Goal: Information Seeking & Learning: Learn about a topic

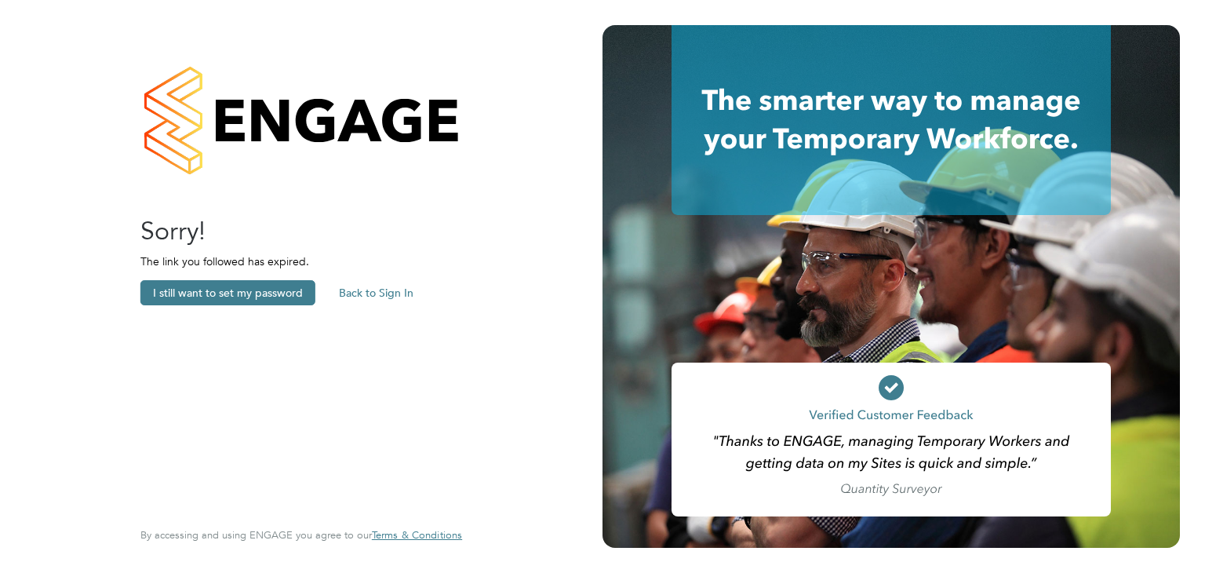
click at [368, 289] on button "Back to Sign In" at bounding box center [376, 292] width 100 height 25
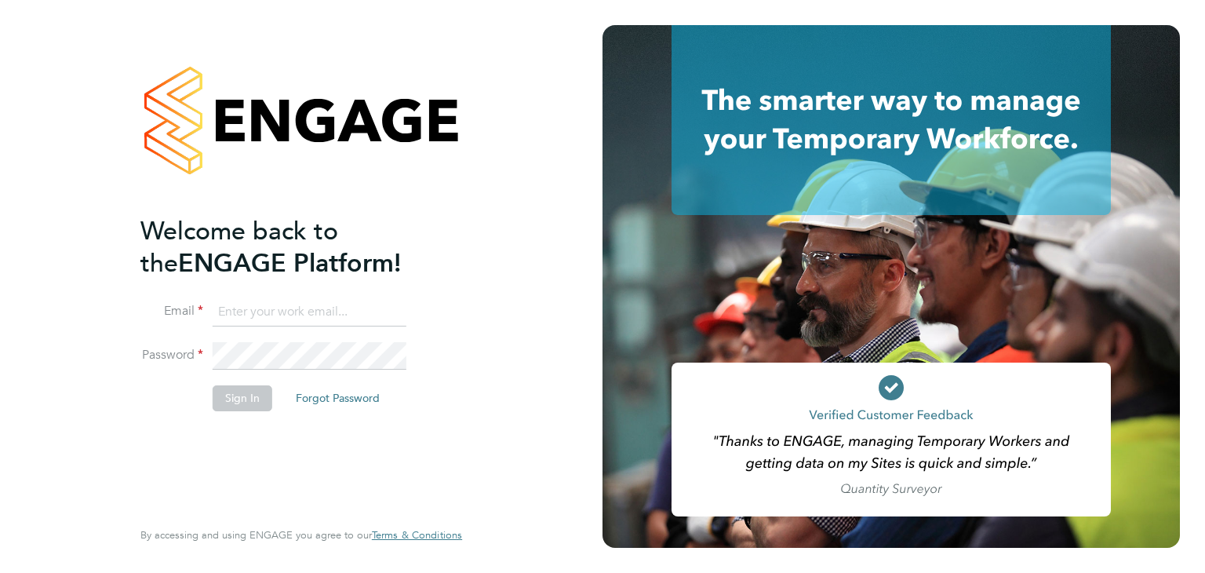
click at [298, 321] on input at bounding box center [310, 312] width 194 height 28
type input "alex.hyde@conceptresources.co.uk"
click at [250, 400] on button "Sign In" at bounding box center [243, 397] width 60 height 25
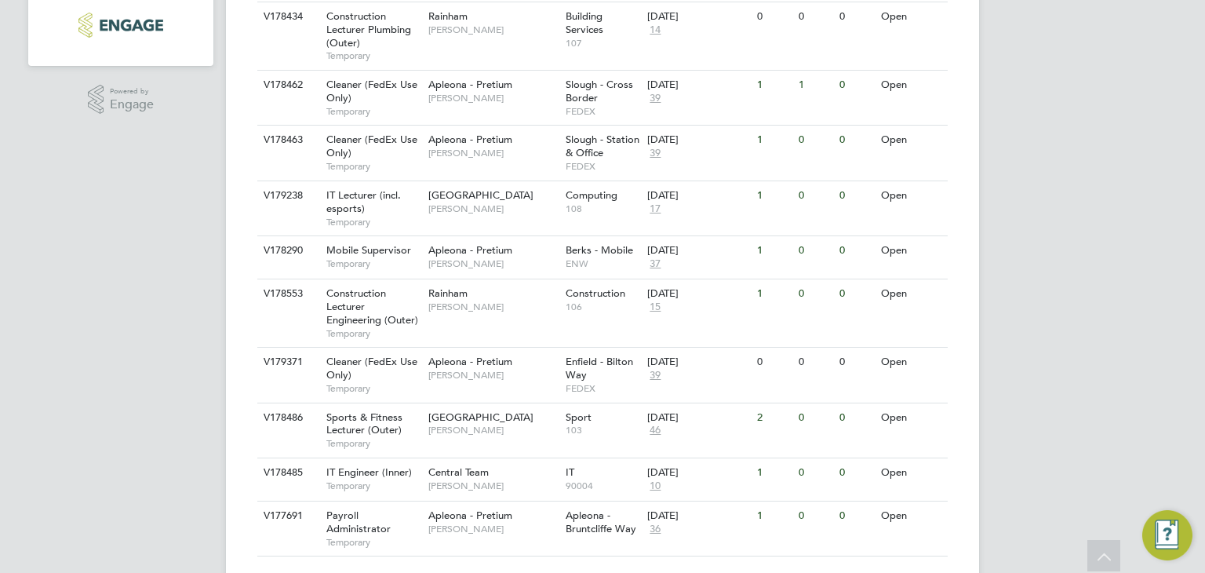
scroll to position [471, 0]
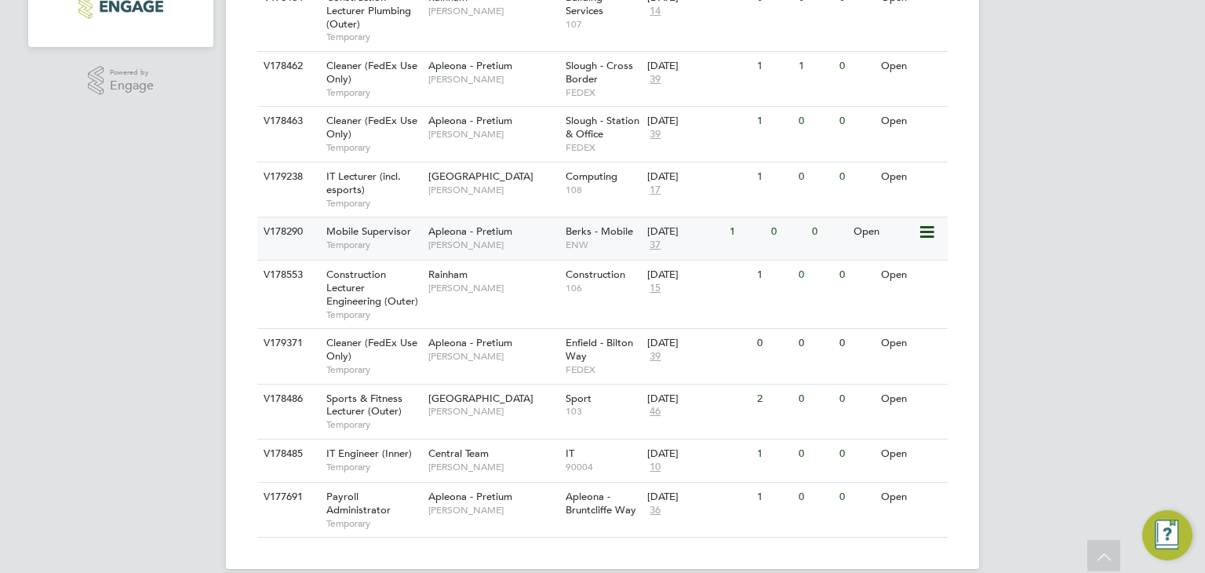
click at [455, 233] on span "Apleona - Pretium" at bounding box center [470, 230] width 84 height 13
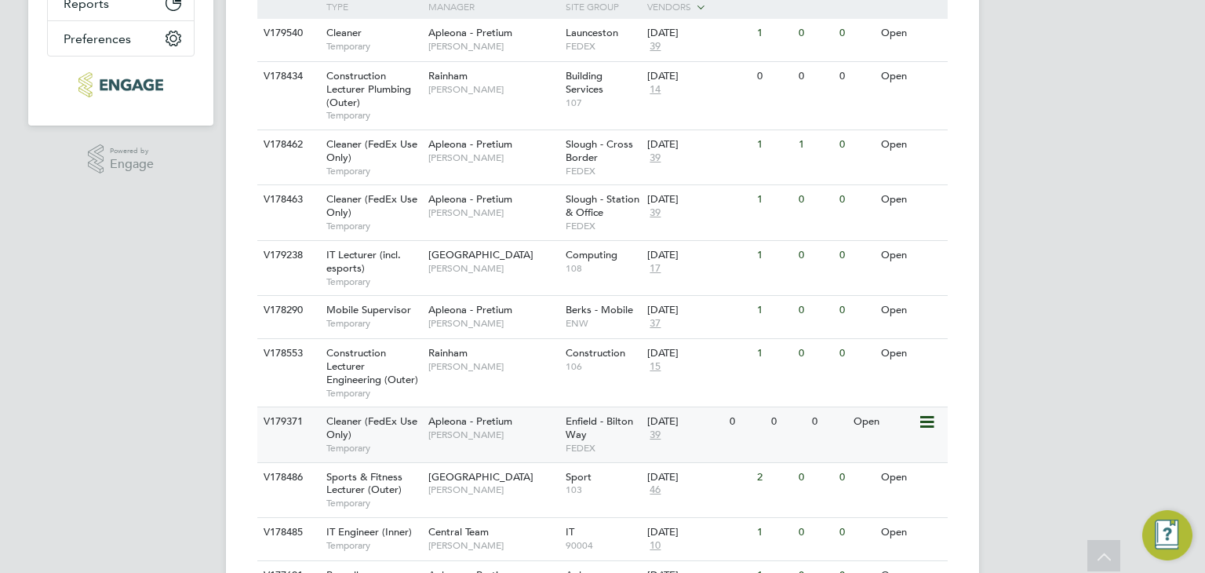
scroll to position [314, 0]
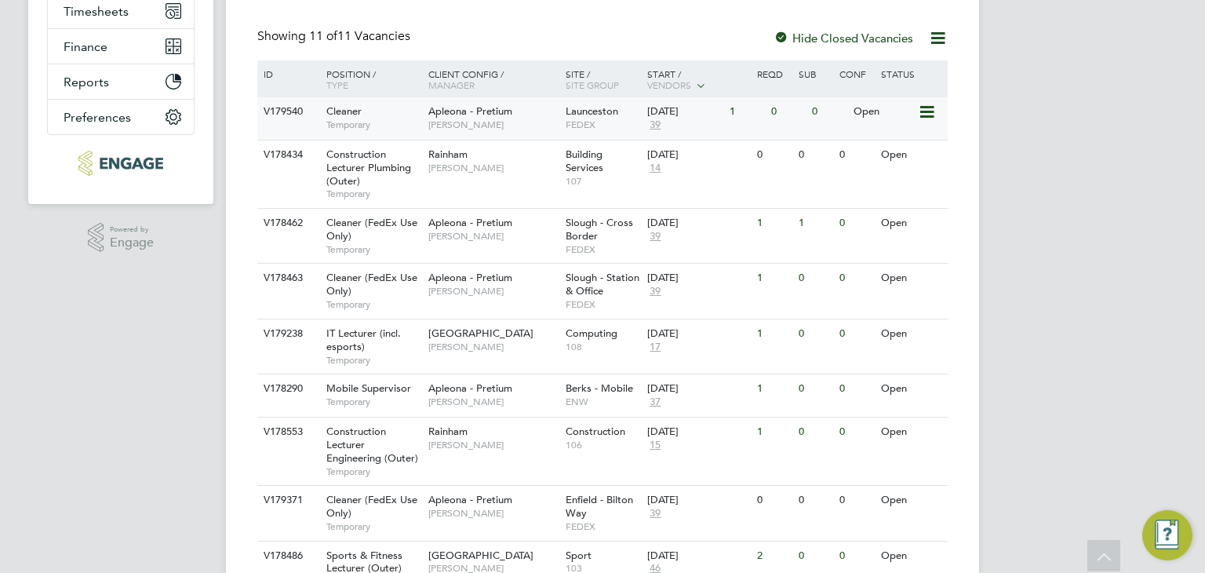
click at [501, 121] on span "[PERSON_NAME]" at bounding box center [492, 124] width 129 height 13
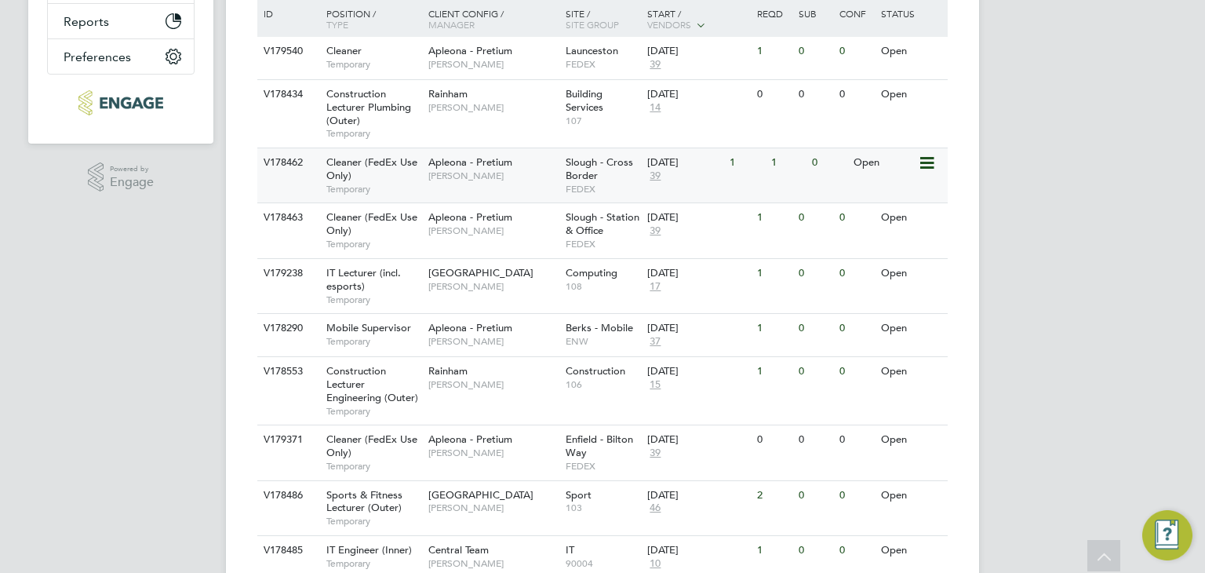
scroll to position [471, 0]
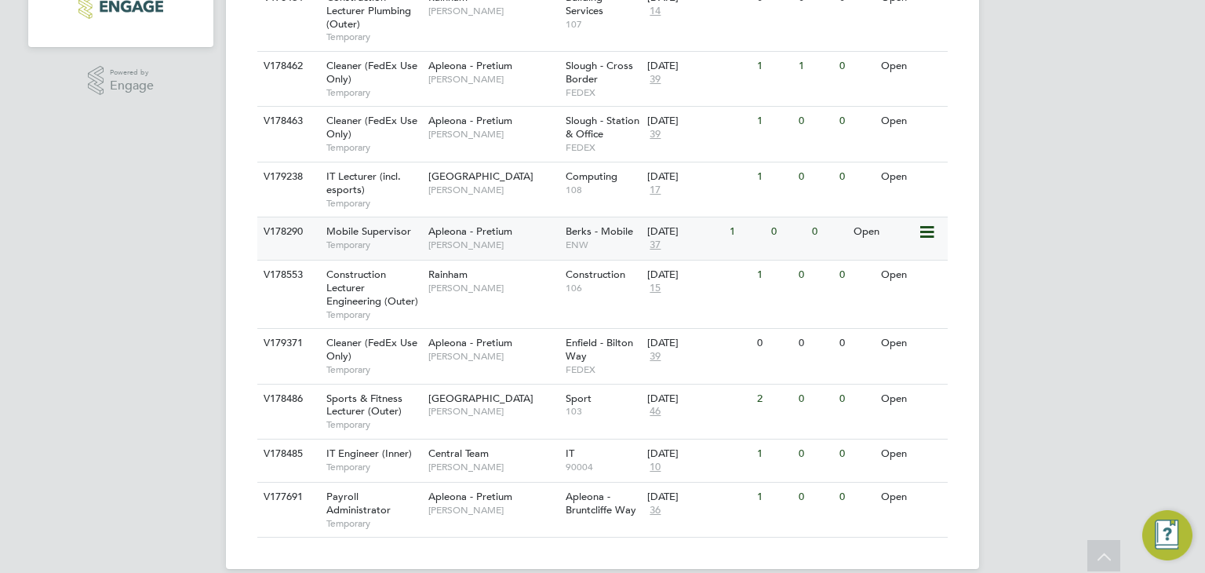
click at [387, 237] on div "Mobile Supervisor Temporary" at bounding box center [370, 237] width 110 height 41
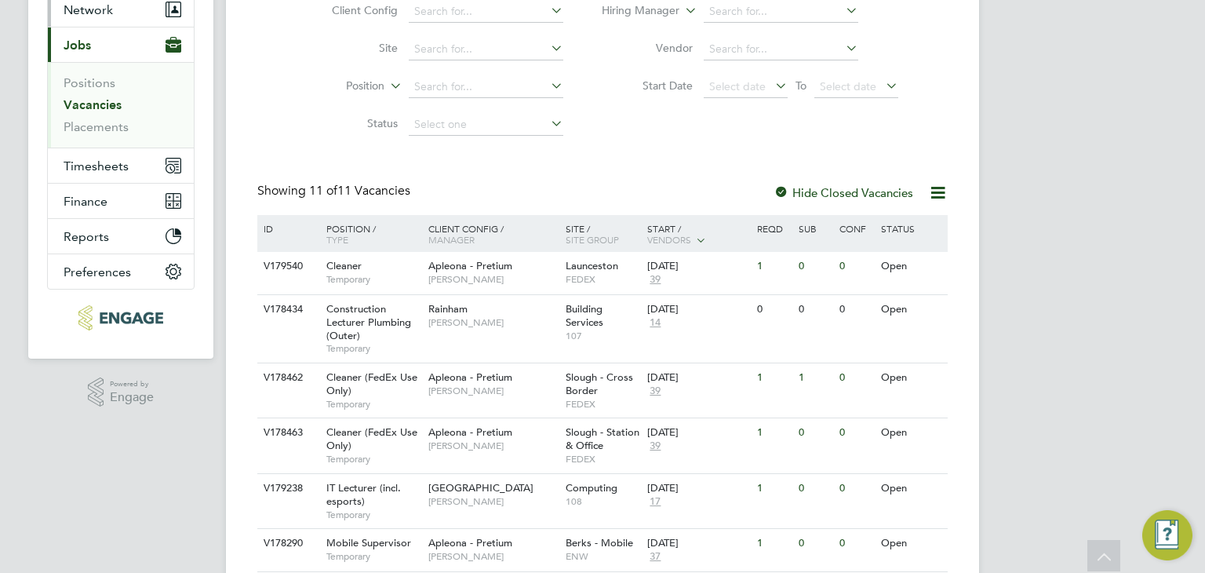
scroll to position [157, 0]
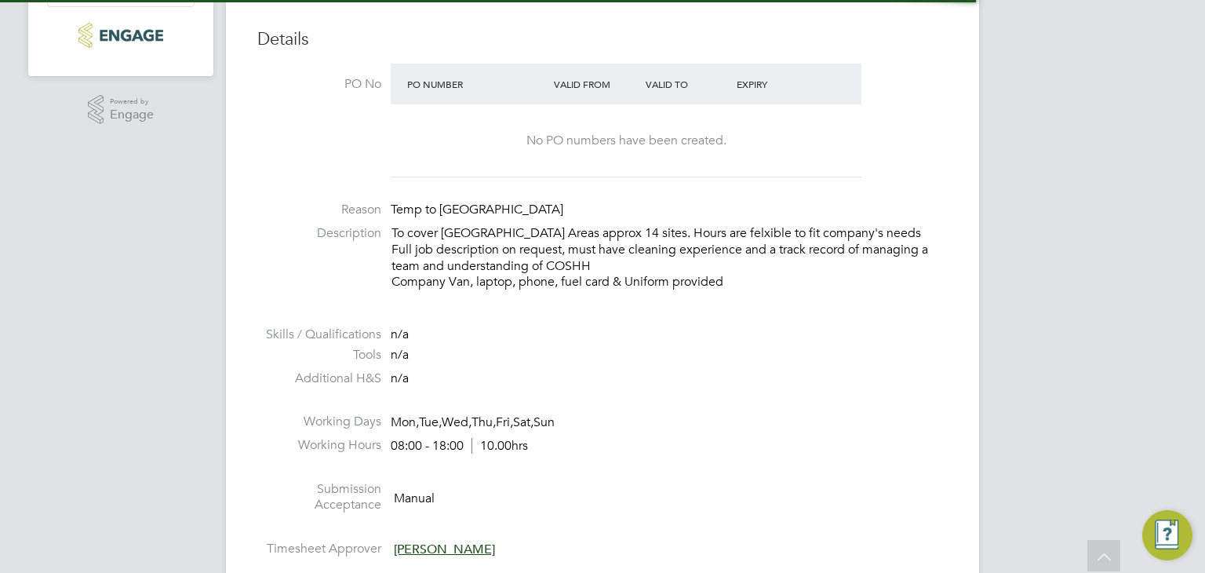
scroll to position [549, 0]
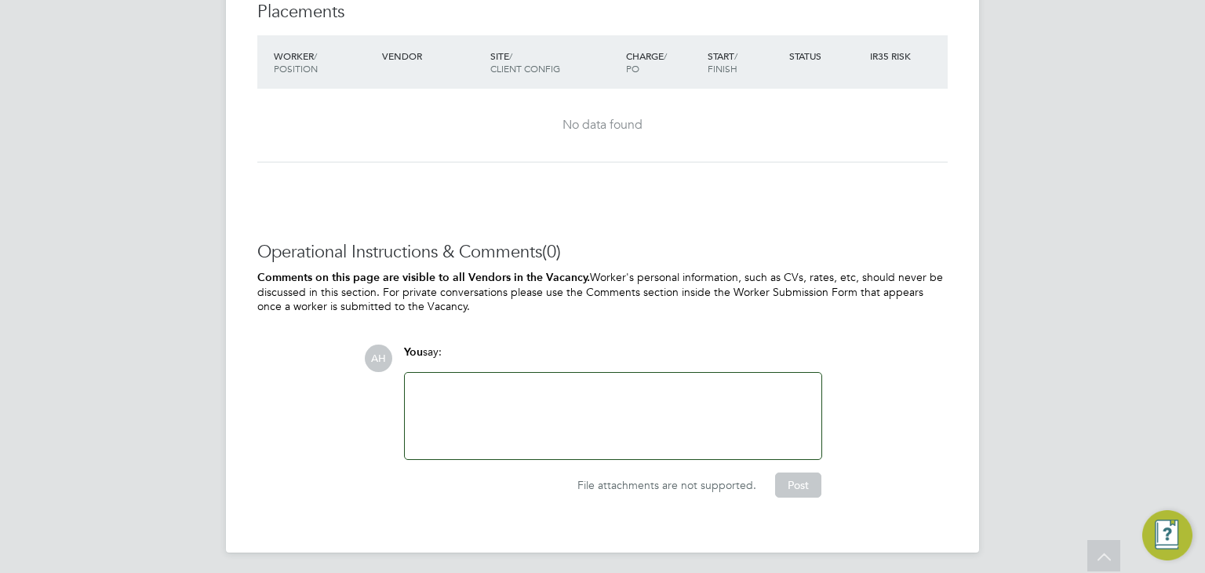
scroll to position [1823, 0]
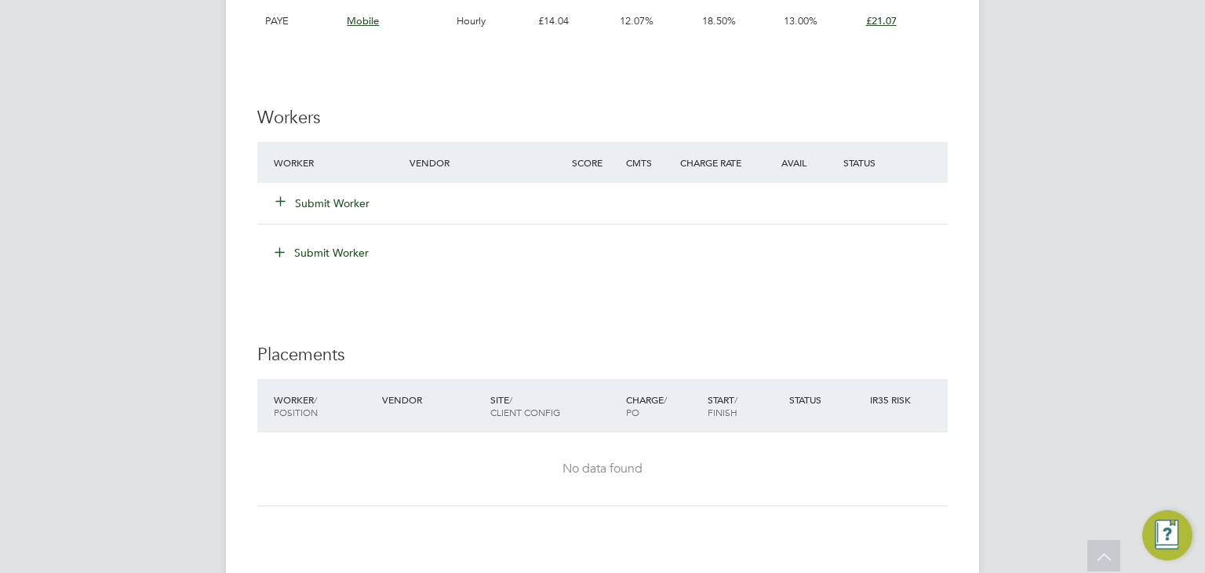
scroll to position [1551, 0]
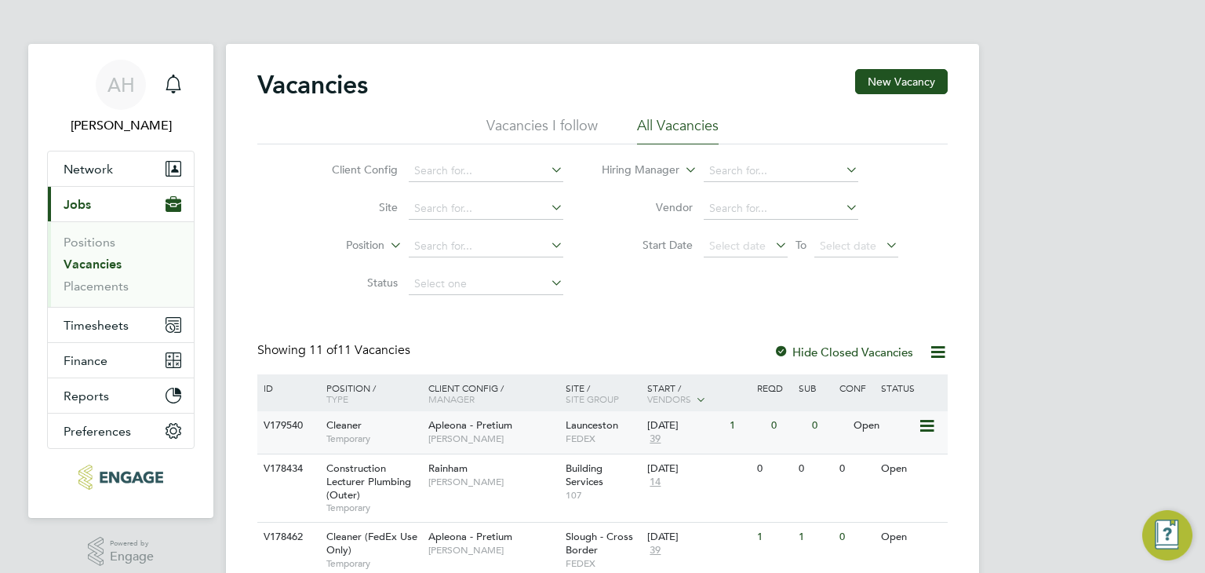
click at [482, 439] on span "[PERSON_NAME]" at bounding box center [492, 438] width 129 height 13
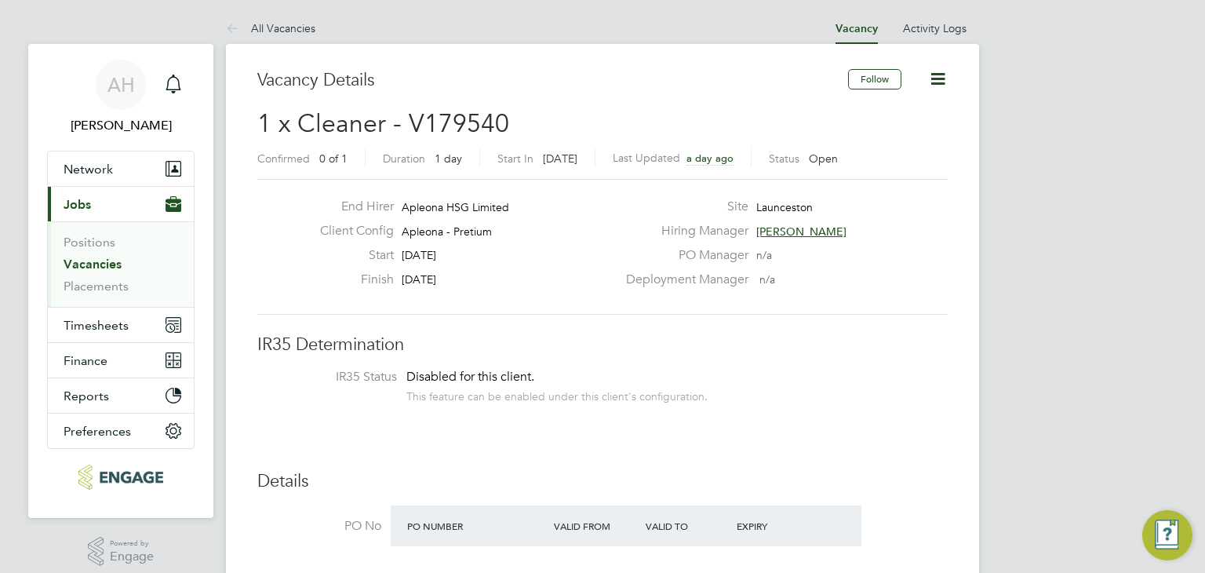
click at [772, 205] on span "Launceston" at bounding box center [784, 207] width 56 height 14
copy span "Launceston"
click at [590, 235] on div "Client Config Apleona - Pretium" at bounding box center [461, 235] width 309 height 24
click at [800, 202] on span "Launceston" at bounding box center [784, 207] width 56 height 14
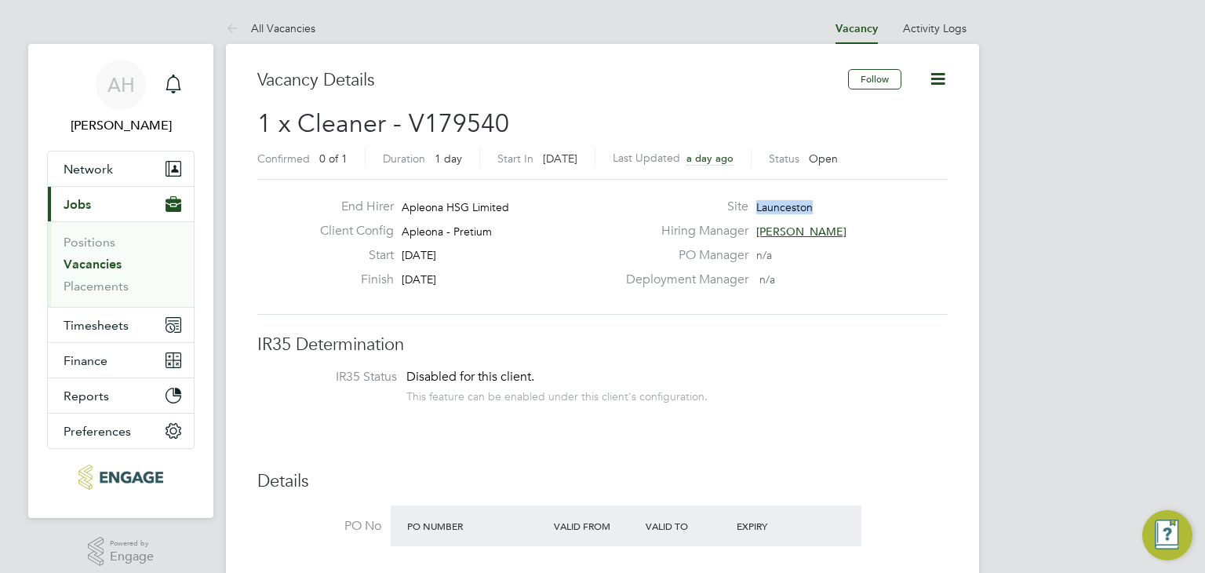
click at [800, 202] on span "Launceston" at bounding box center [784, 207] width 56 height 14
copy span "Launceston"
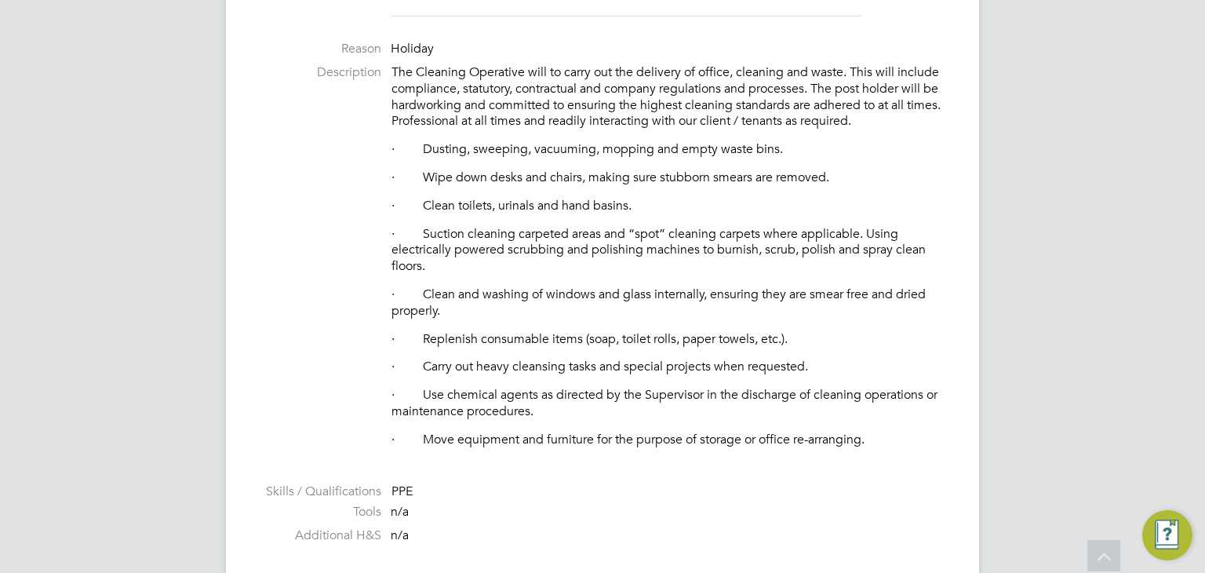
scroll to position [471, 0]
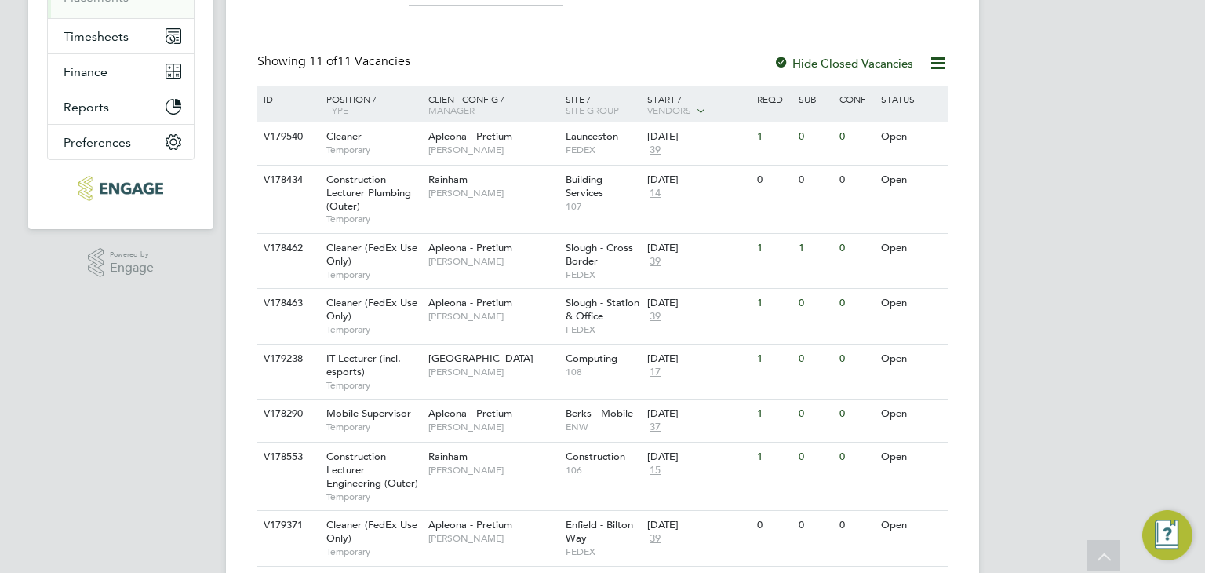
scroll to position [314, 0]
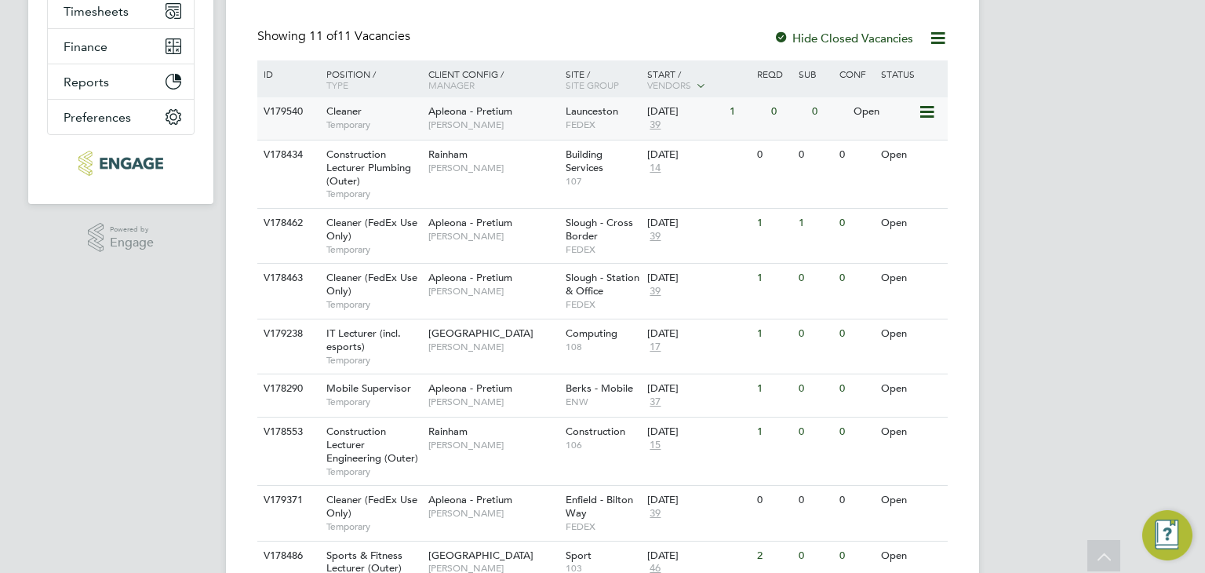
click at [655, 123] on span "39" at bounding box center [655, 124] width 16 height 13
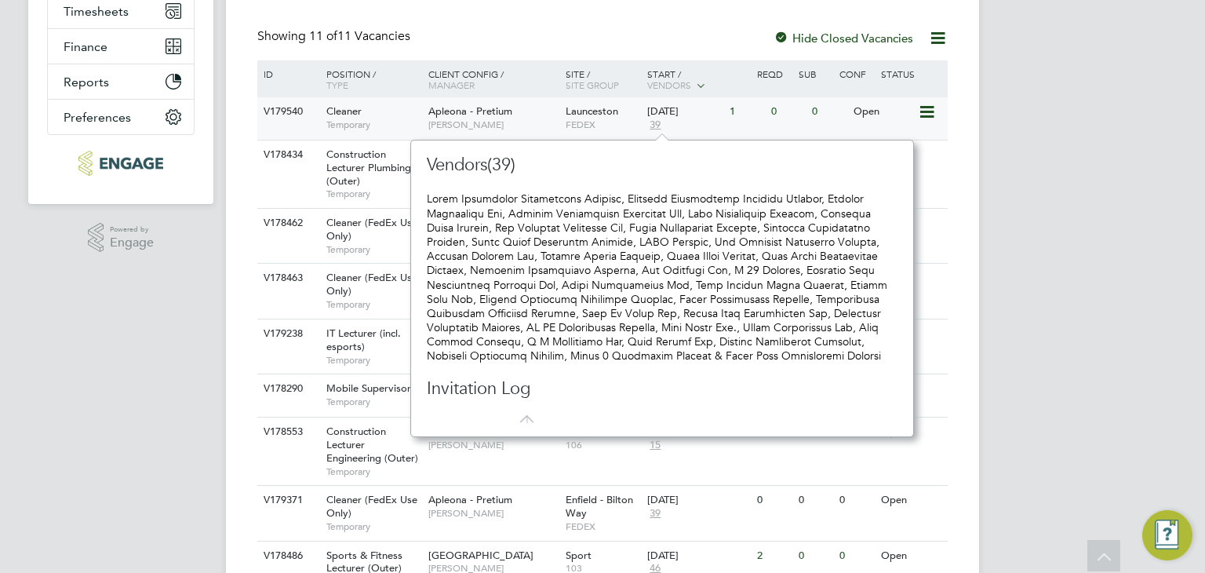
click at [406, 107] on div "Cleaner Temporary" at bounding box center [370, 117] width 110 height 41
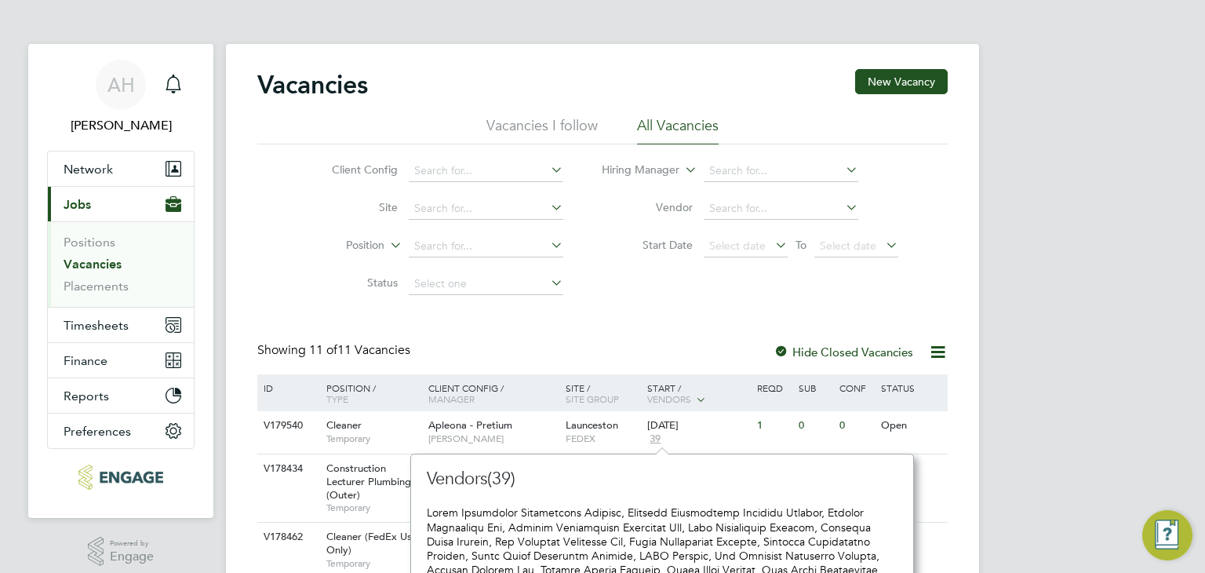
click at [1008, 325] on div "AH Alex Hyde Notifications Applications: Network Team Members Businesses Sites …" at bounding box center [602, 532] width 1205 height 1064
click at [637, 429] on div "Launceston FEDEX" at bounding box center [603, 431] width 82 height 41
click at [278, 202] on div "Client Config Site Position Status Hiring Manager Vendor Start Date Select date…" at bounding box center [602, 223] width 690 height 158
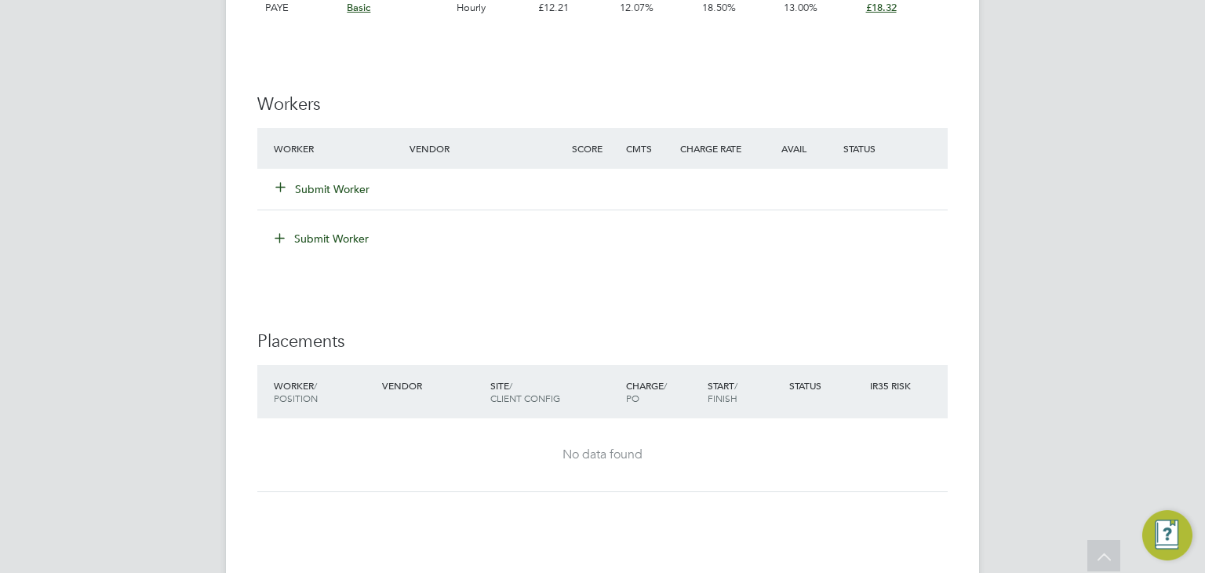
scroll to position [1804, 0]
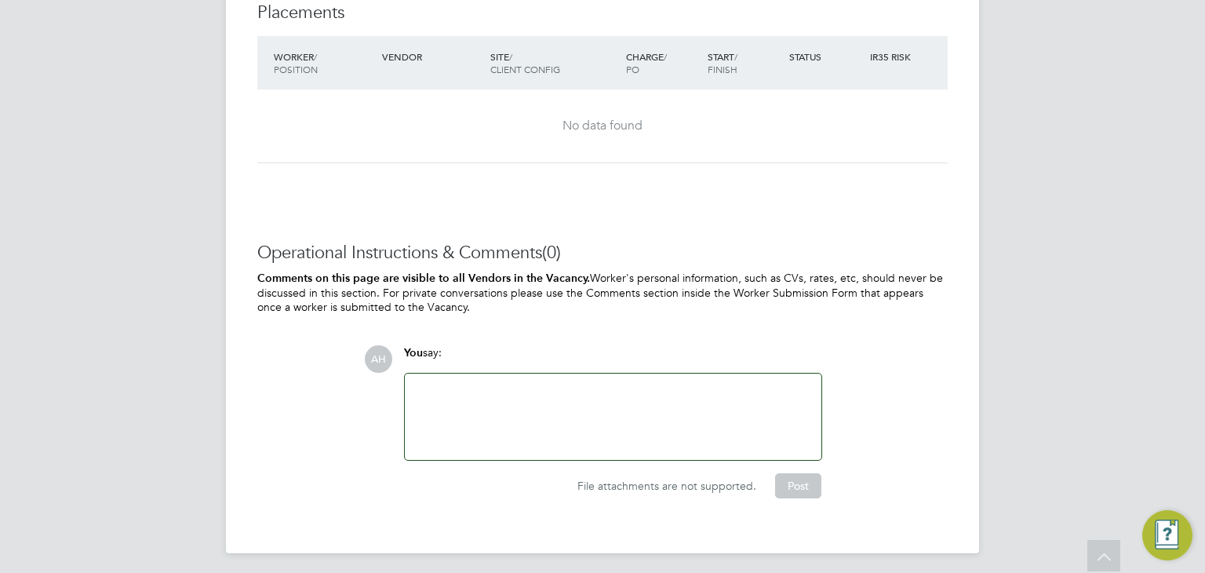
scroll to position [1823, 0]
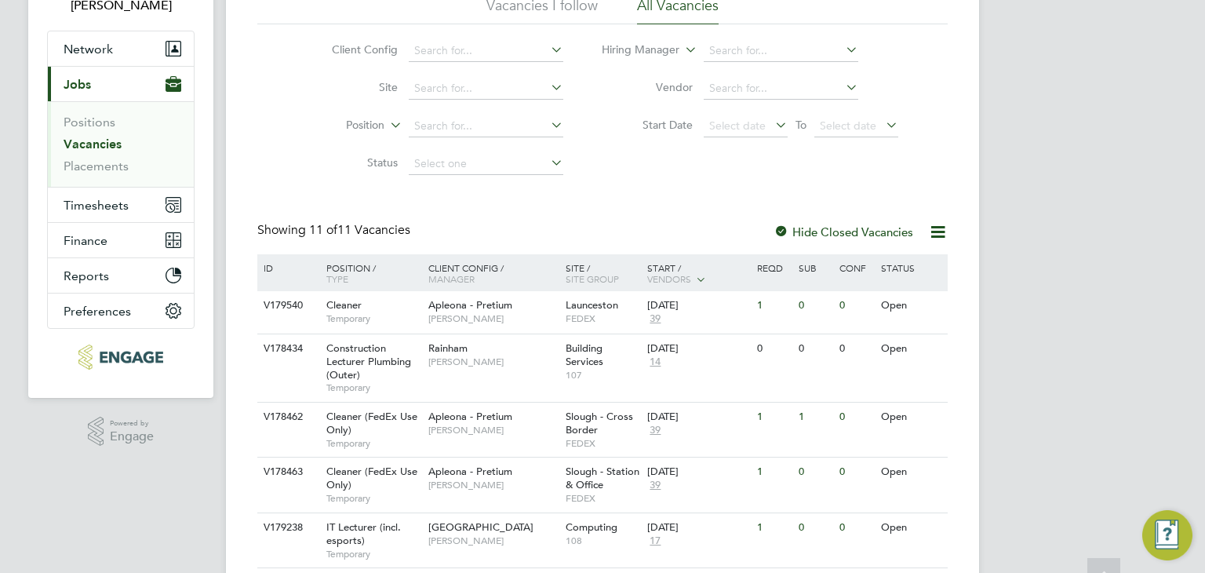
scroll to position [157, 0]
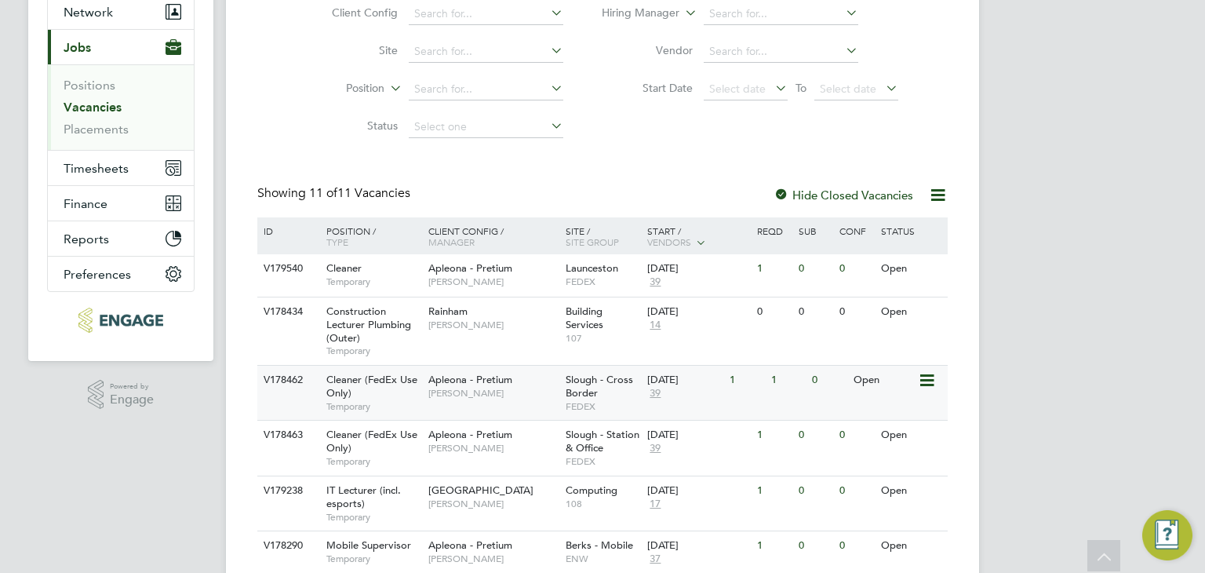
drag, startPoint x: 480, startPoint y: 383, endPoint x: 466, endPoint y: 387, distance: 14.9
click at [466, 387] on span "[PERSON_NAME]" at bounding box center [492, 393] width 129 height 13
click at [489, 267] on span "Apleona - Pretium" at bounding box center [470, 267] width 84 height 13
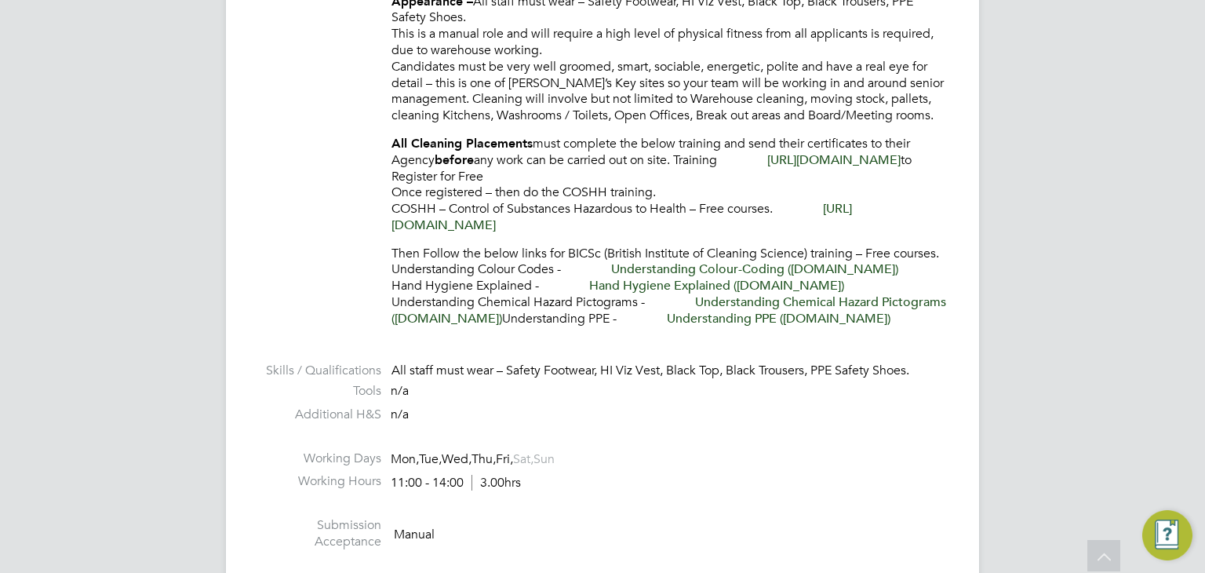
scroll to position [471, 0]
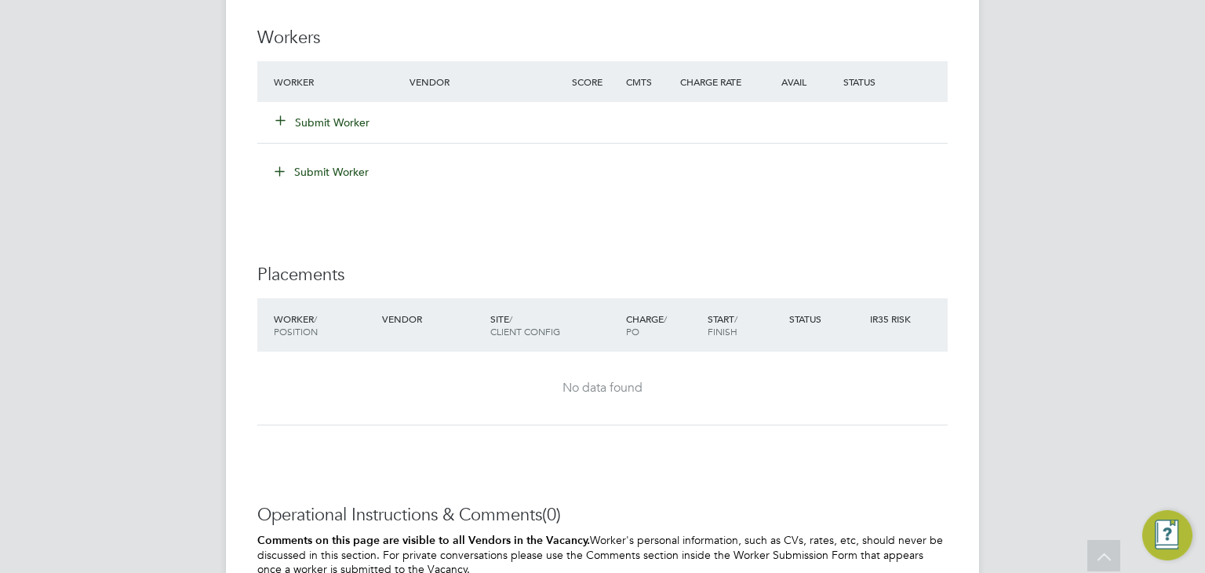
scroll to position [1823, 0]
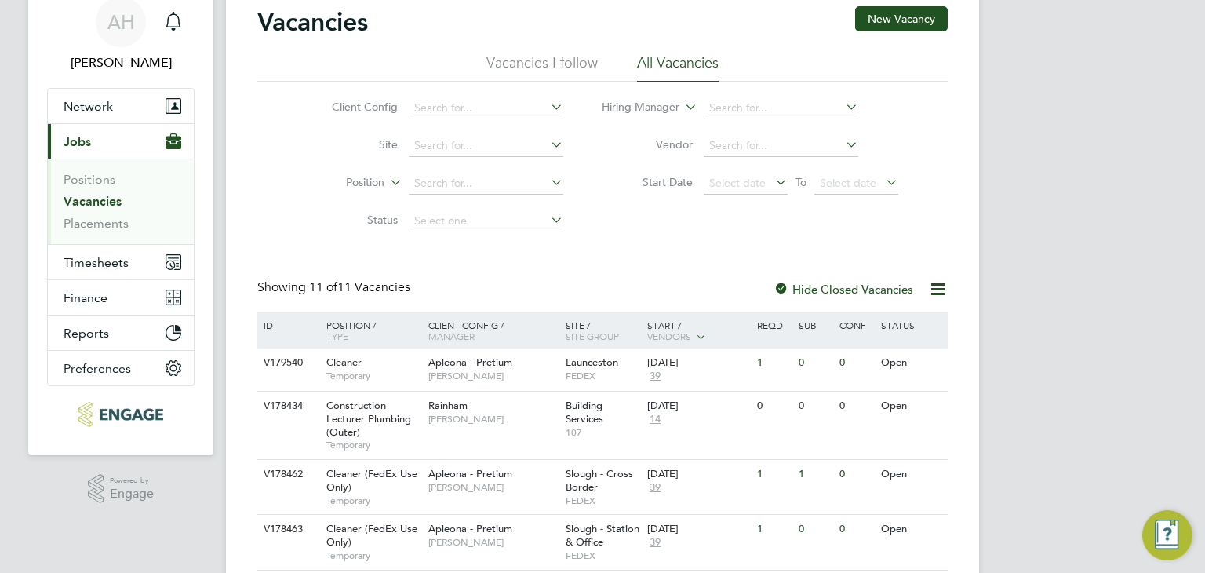
scroll to position [157, 0]
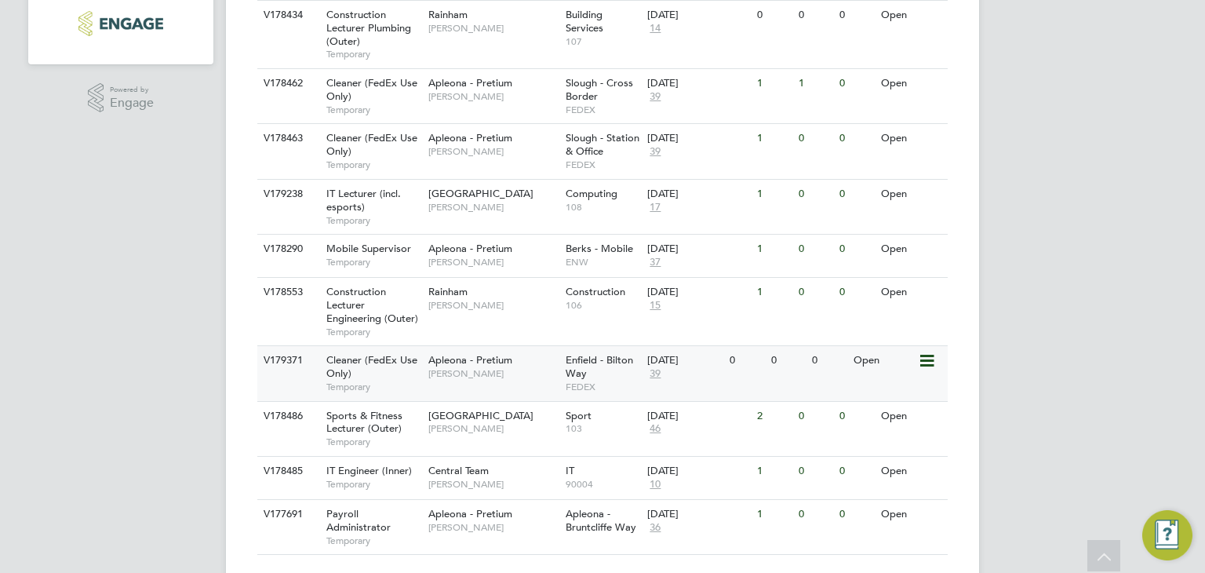
scroll to position [490, 0]
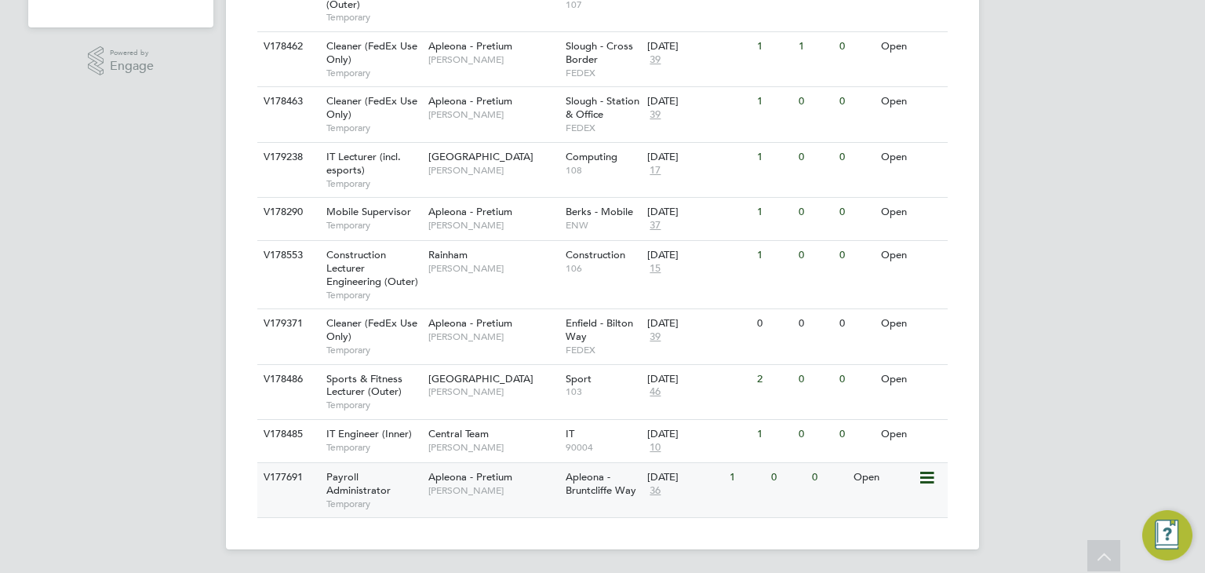
click at [471, 473] on span "Apleona - Pretium" at bounding box center [470, 476] width 84 height 13
click at [371, 446] on span "Temporary" at bounding box center [373, 447] width 94 height 13
click at [405, 365] on div "Sports & Fitness Lecturer (Outer) Temporary" at bounding box center [370, 392] width 110 height 54
click at [446, 336] on span "Tracy Sellick" at bounding box center [492, 336] width 129 height 13
click at [402, 265] on div "Construction Lecturer Engineering (Outer) Temporary" at bounding box center [370, 274] width 110 height 67
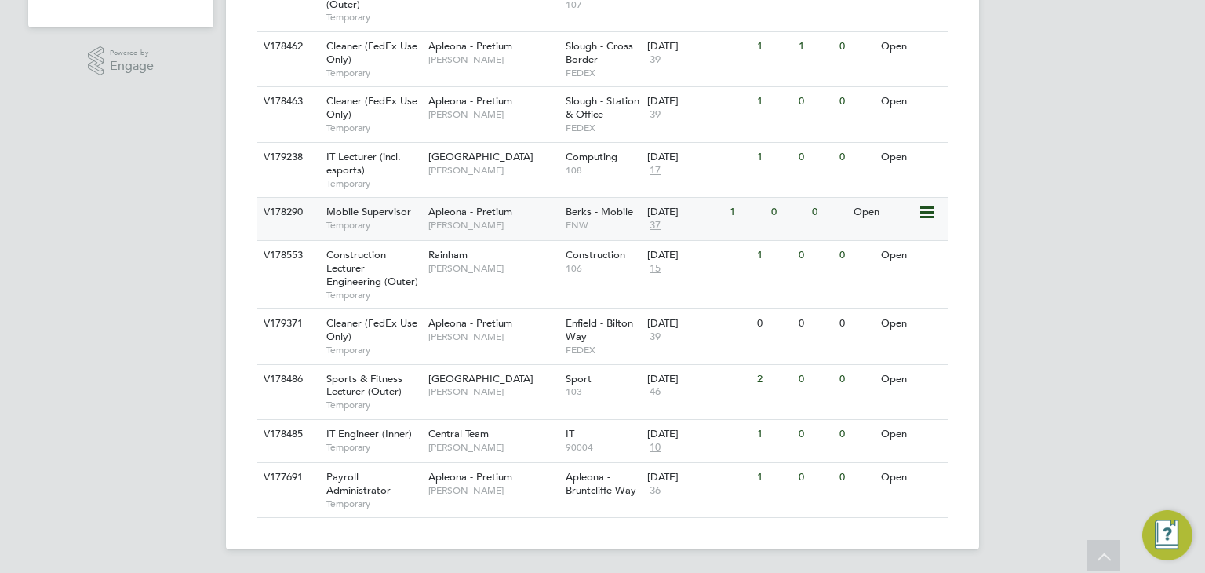
click at [402, 208] on span "Mobile Supervisor" at bounding box center [368, 211] width 85 height 13
click at [384, 173] on div "IT Lecturer (incl. esports) Temporary" at bounding box center [370, 170] width 110 height 54
click at [656, 167] on span "17" at bounding box center [655, 170] width 16 height 13
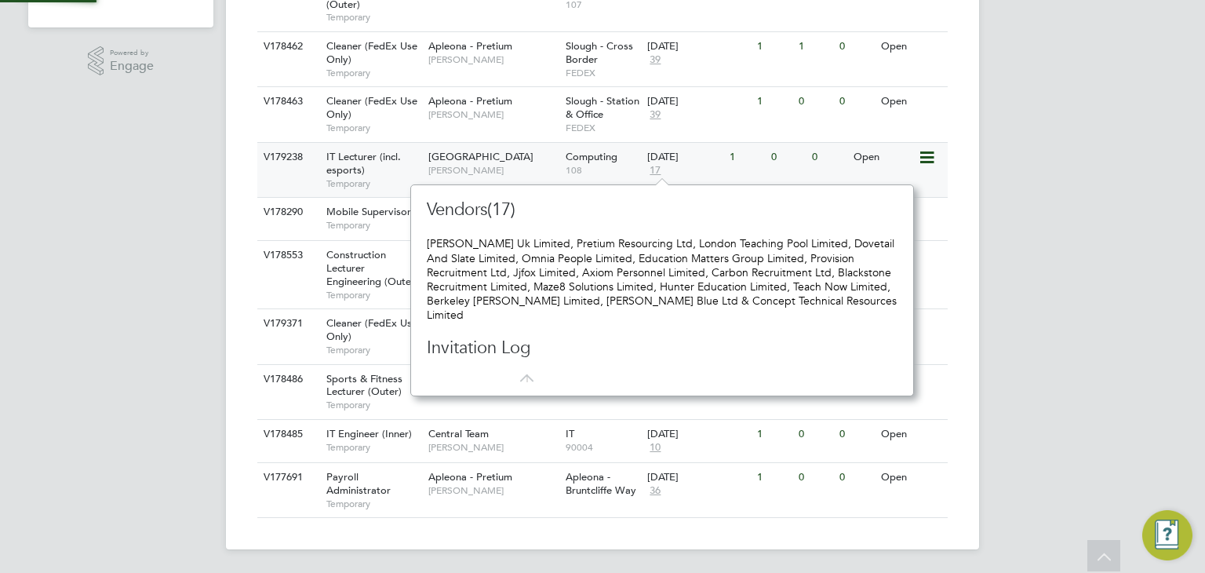
scroll to position [14, 16]
drag, startPoint x: 522, startPoint y: 257, endPoint x: 628, endPoint y: 256, distance: 105.9
click at [628, 256] on div "Morgan Hunt Uk Limited, Pretium Resourcing Ltd, London Teaching Pool Limited, D…" at bounding box center [662, 278] width 471 height 85
copy div "Omnia People Limited"
click at [138, 293] on div "AH Alex Hyde Notifications Applications: Network Team Members Businesses Sites …" at bounding box center [602, 42] width 1205 height 1064
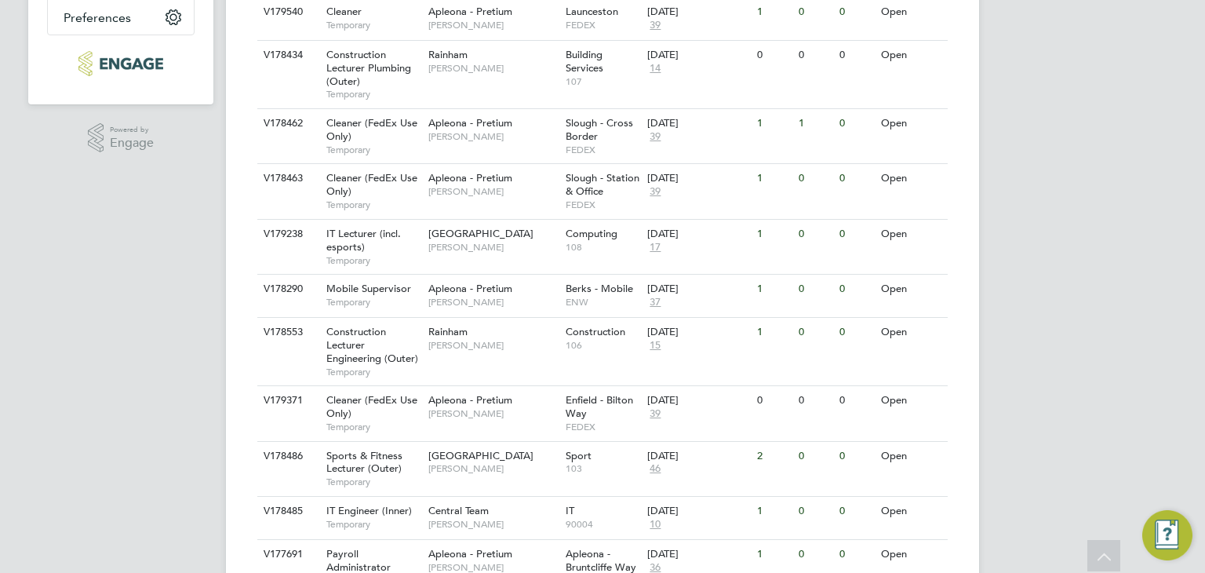
scroll to position [333, 0]
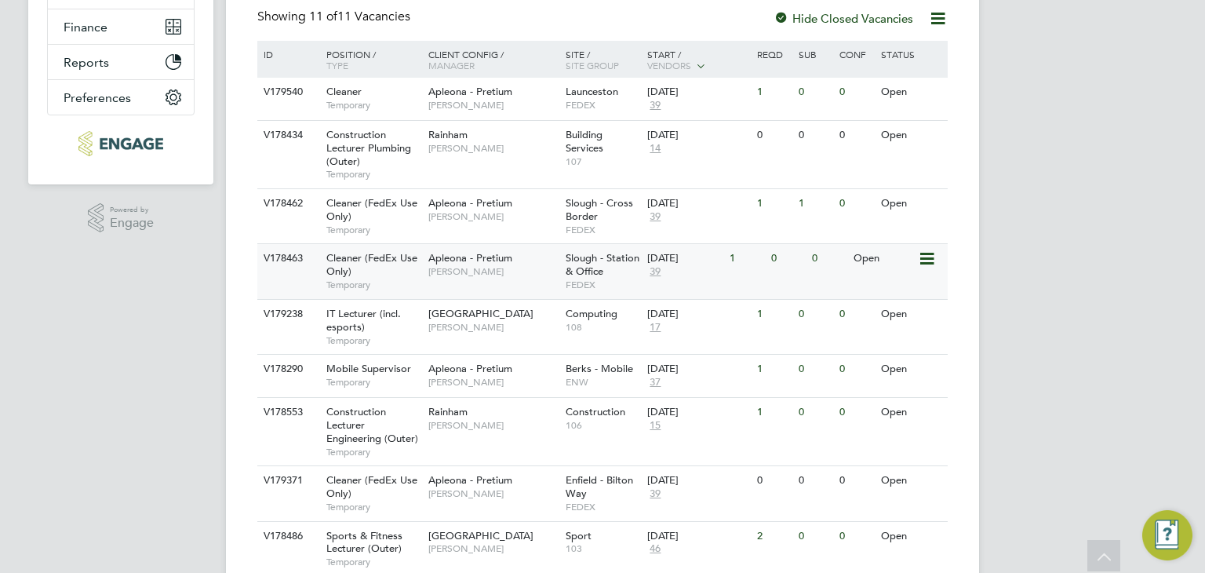
drag, startPoint x: 418, startPoint y: 266, endPoint x: 386, endPoint y: 280, distance: 35.1
click at [386, 280] on span "Temporary" at bounding box center [373, 284] width 94 height 13
click at [405, 224] on span "Temporary" at bounding box center [373, 230] width 94 height 13
click at [371, 161] on div "Construction Lecturer Plumbing (Outer) Temporary" at bounding box center [370, 154] width 110 height 67
click at [386, 100] on span "Temporary" at bounding box center [373, 105] width 94 height 13
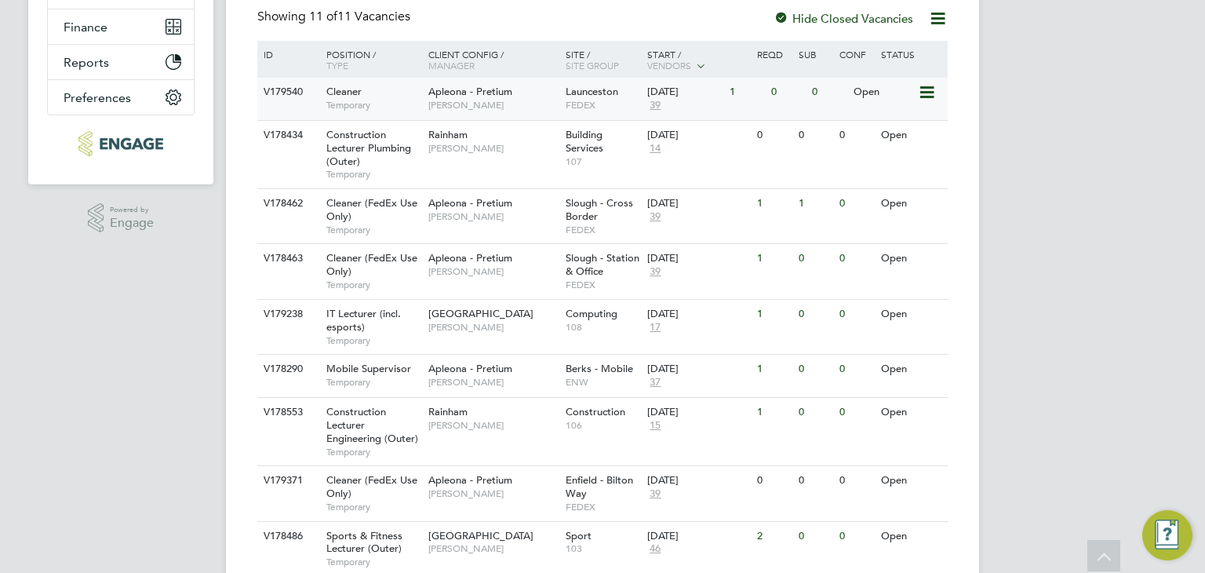
click at [658, 101] on span "39" at bounding box center [655, 105] width 16 height 13
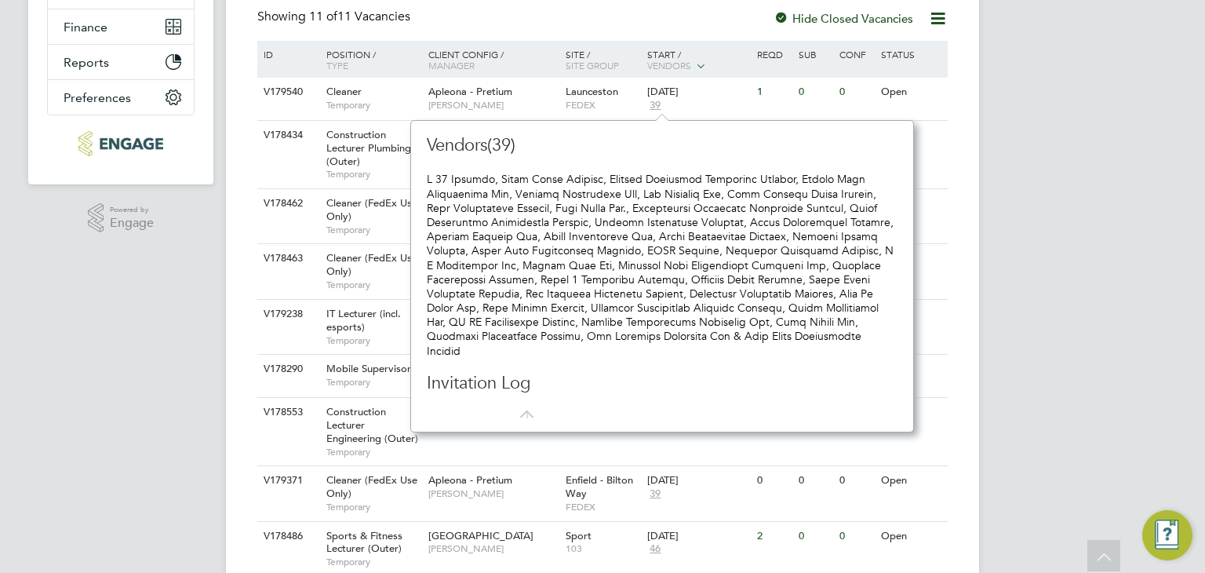
click at [540, 279] on div at bounding box center [662, 264] width 471 height 185
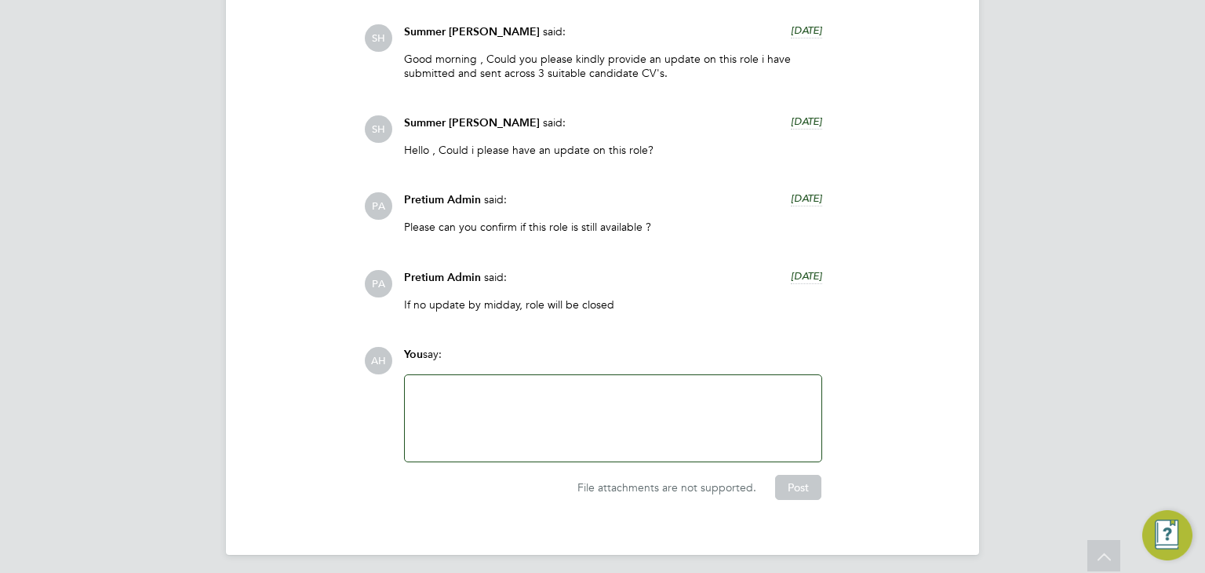
scroll to position [2329, 0]
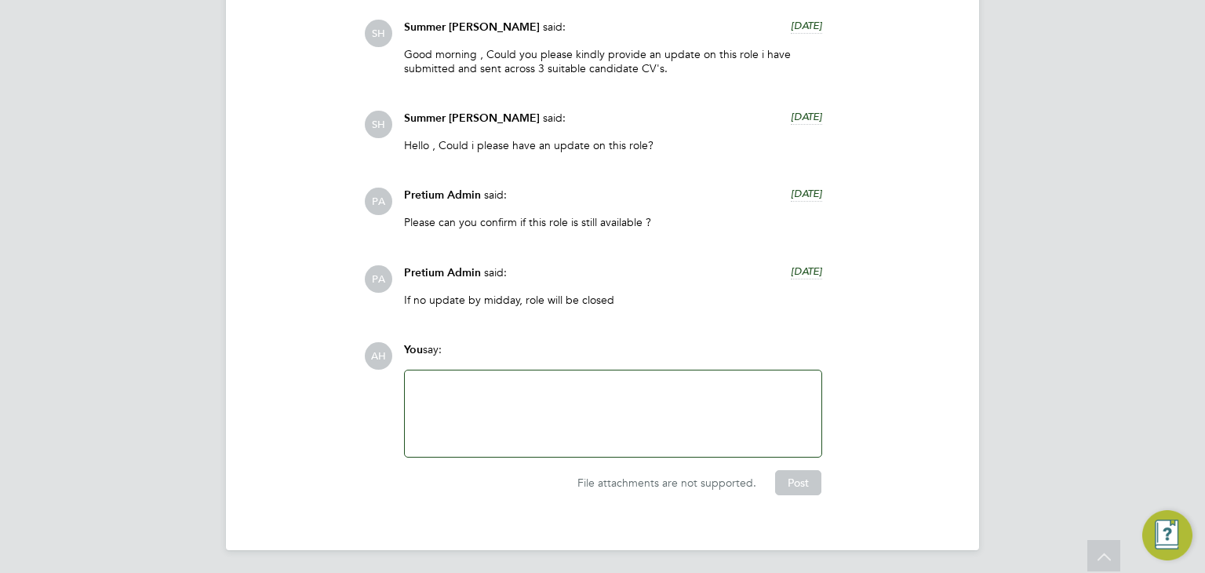
click at [923, 265] on div "PA Pretium Admin said: 7 days ago If no update by midday, role will be closed S…" at bounding box center [656, 291] width 584 height 53
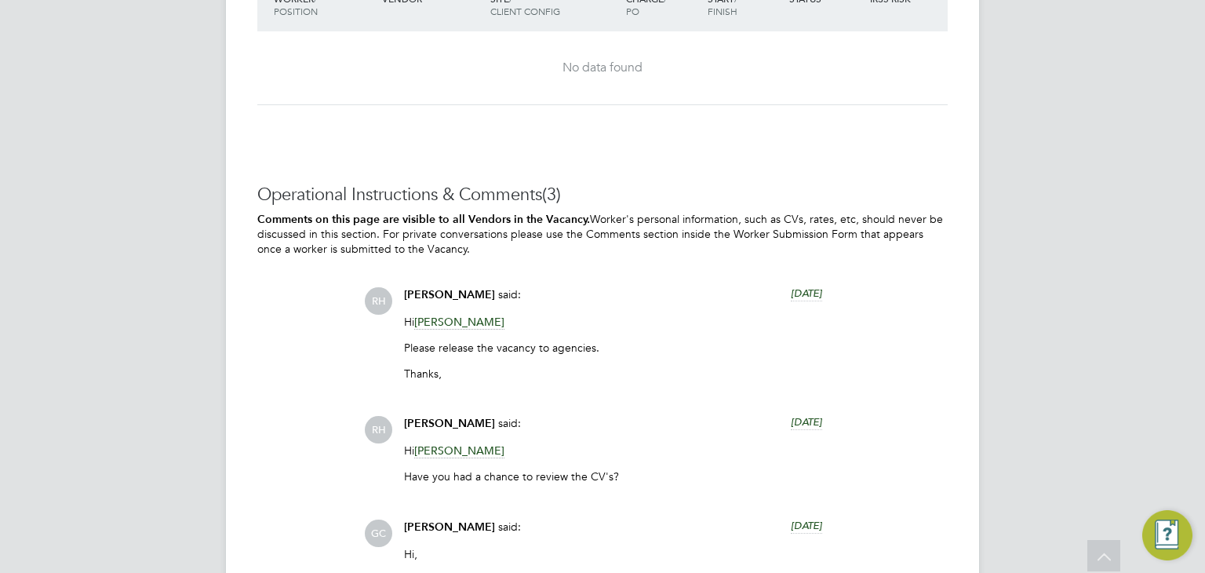
scroll to position [3065, 0]
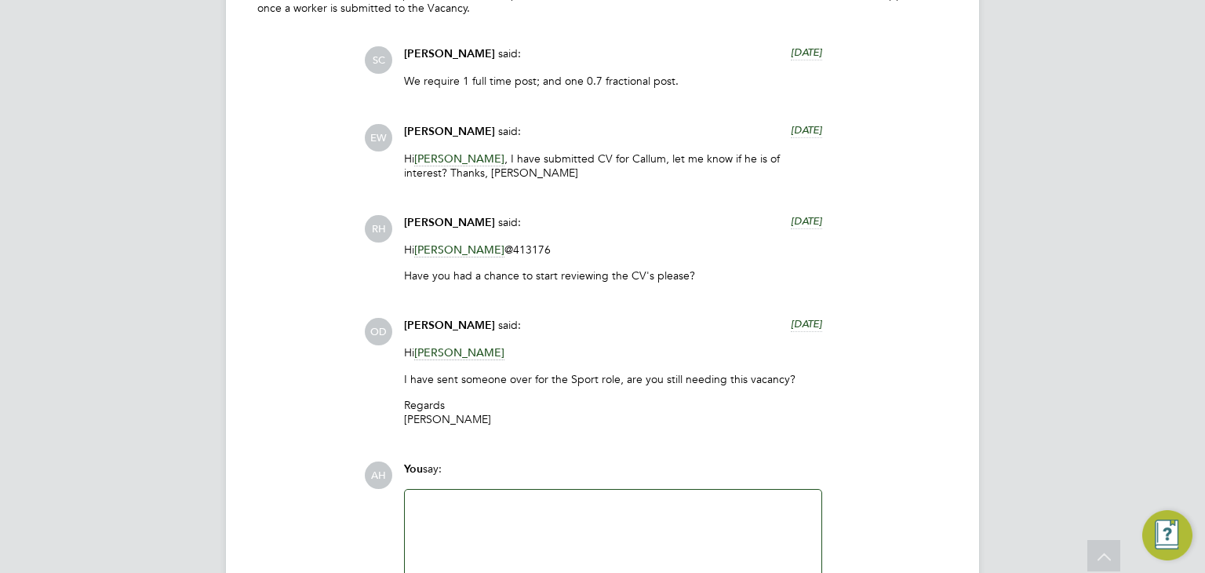
scroll to position [3532, 0]
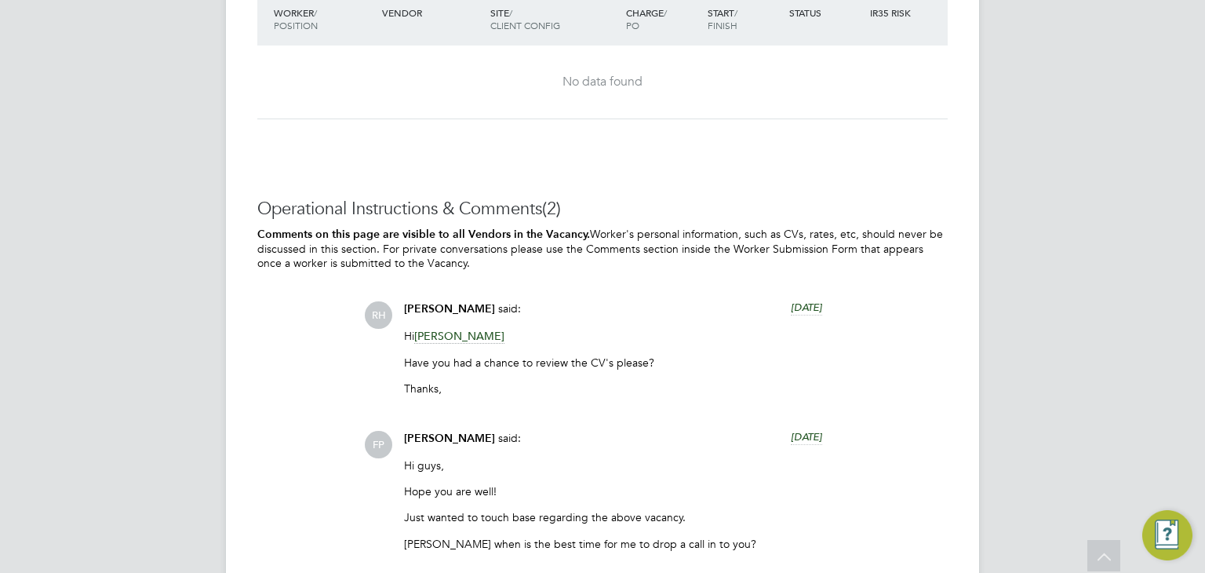
scroll to position [3300, 0]
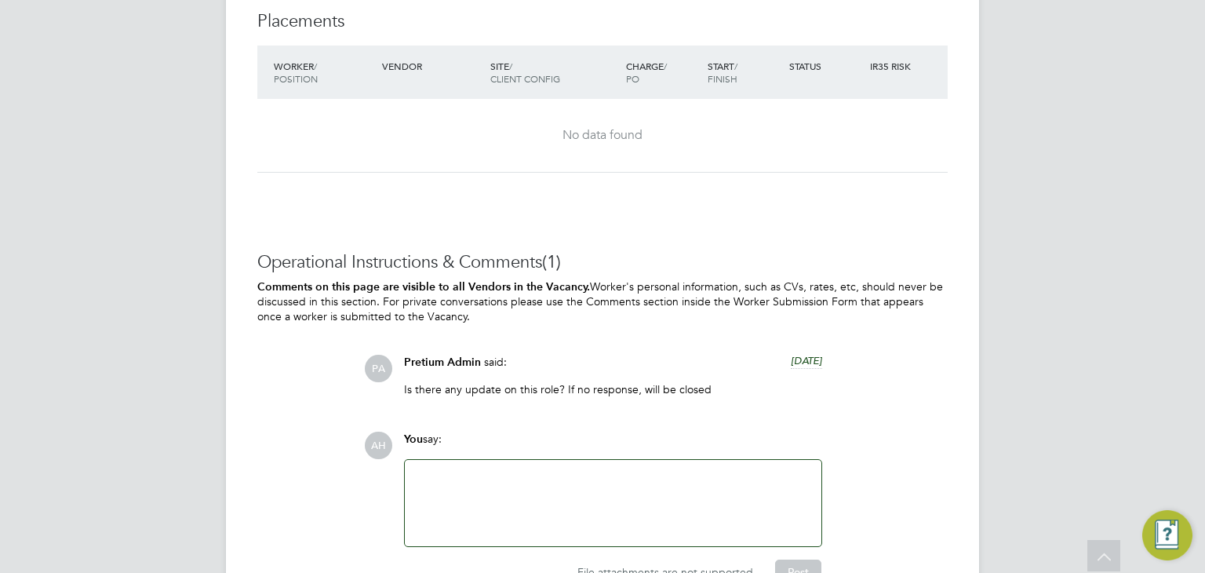
scroll to position [1581, 0]
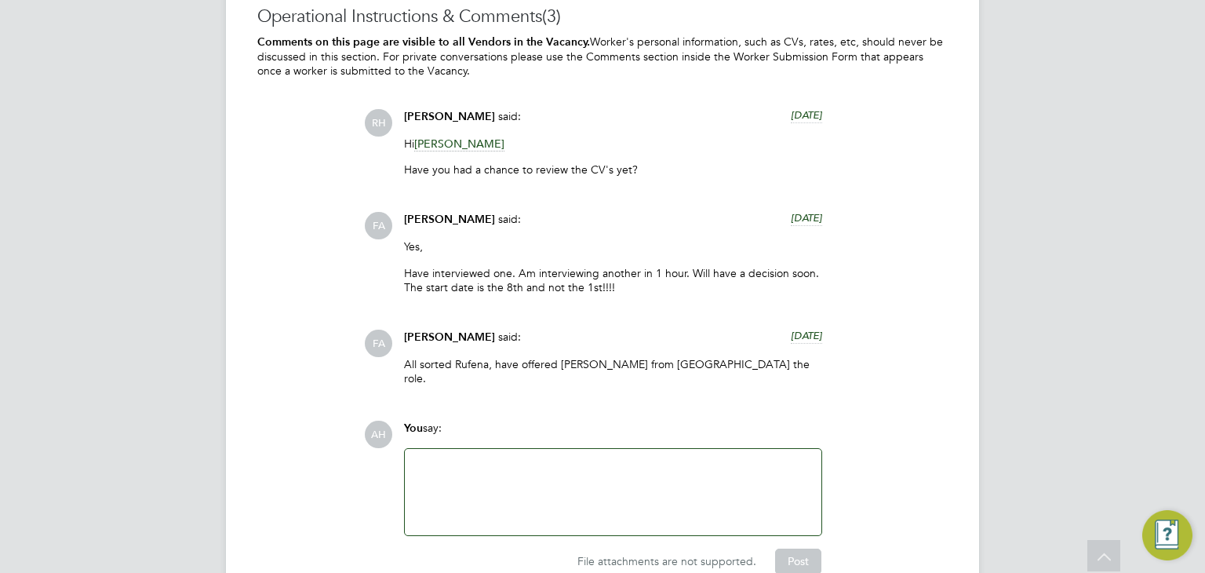
scroll to position [1774, 0]
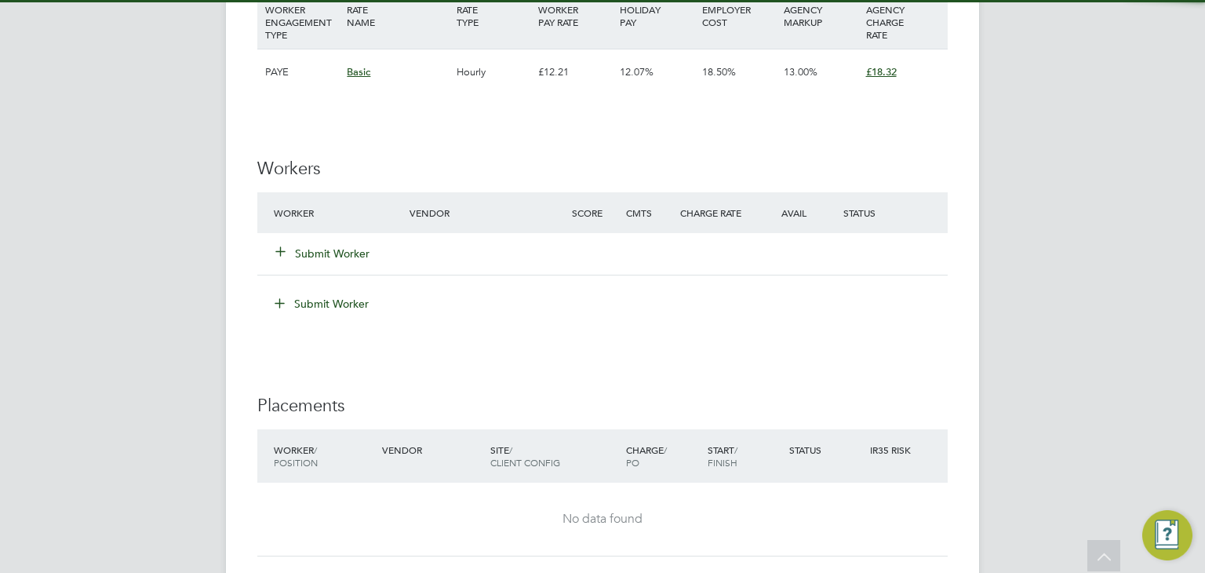
scroll to position [1809, 0]
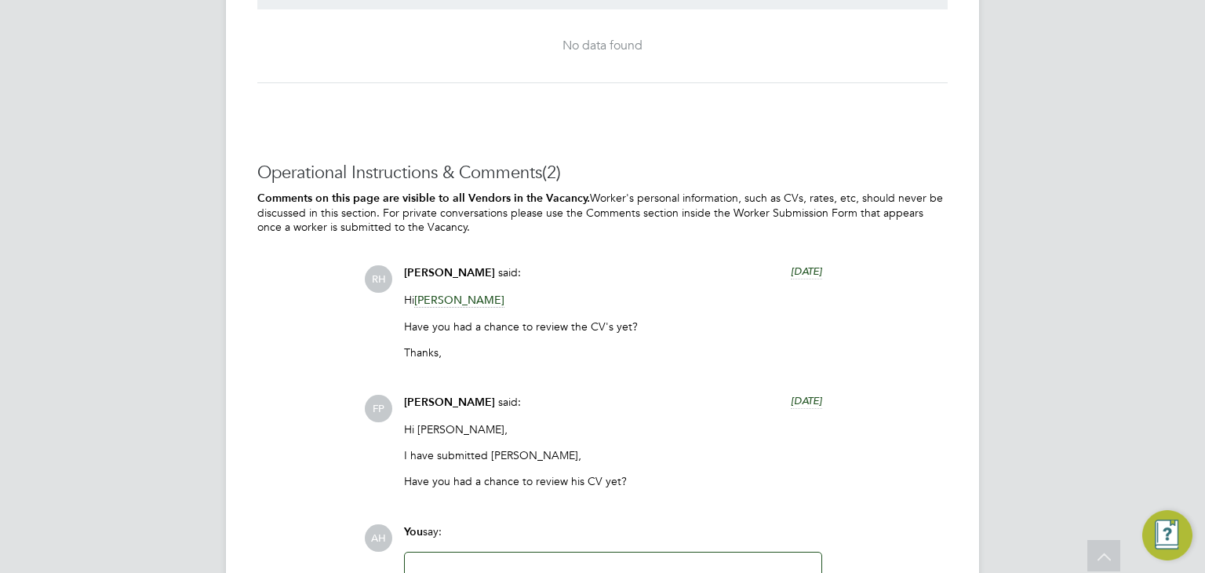
scroll to position [3415, 0]
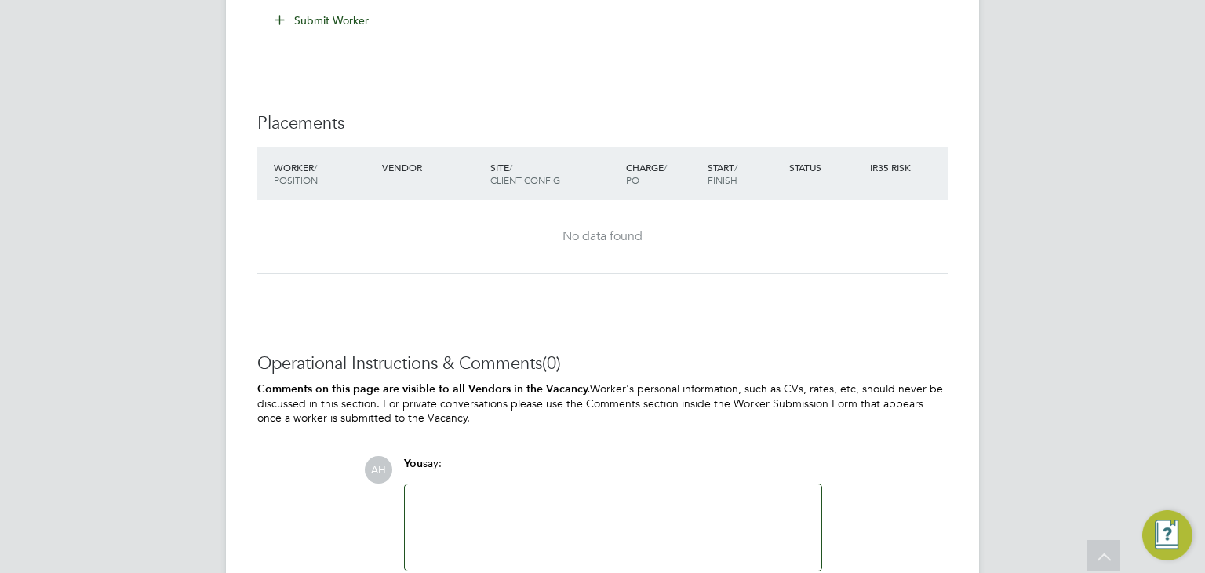
scroll to position [1823, 0]
